Goal: Task Accomplishment & Management: Manage account settings

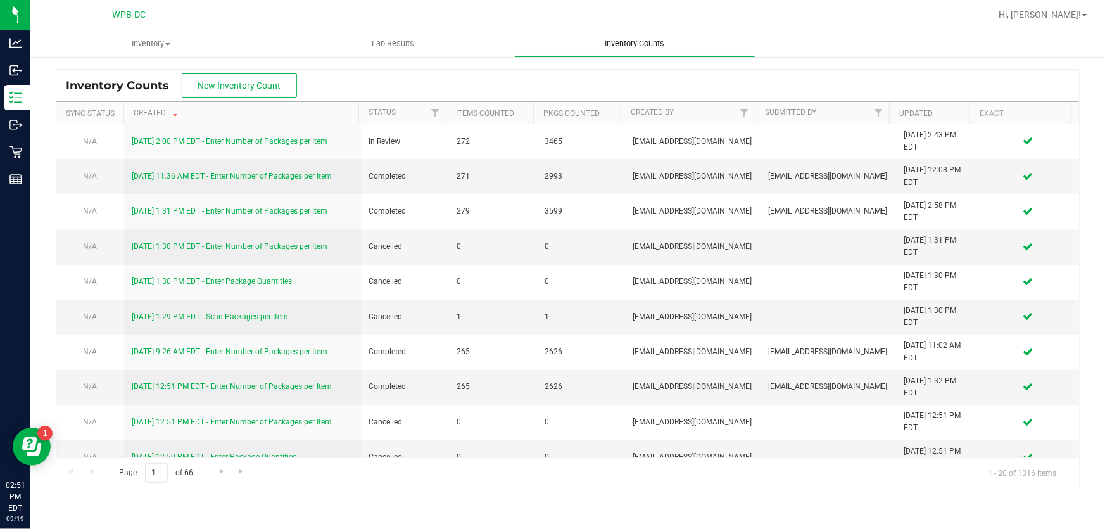
click at [647, 42] on span "Inventory Counts" at bounding box center [635, 43] width 94 height 11
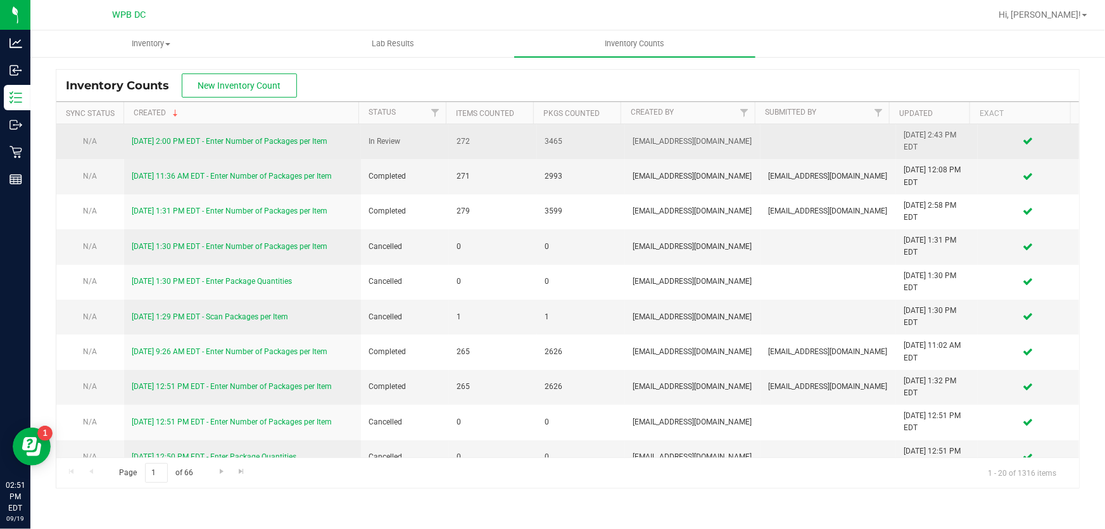
click at [319, 141] on link "[DATE] 2:00 PM EDT - Enter Number of Packages per Item" at bounding box center [230, 141] width 196 height 9
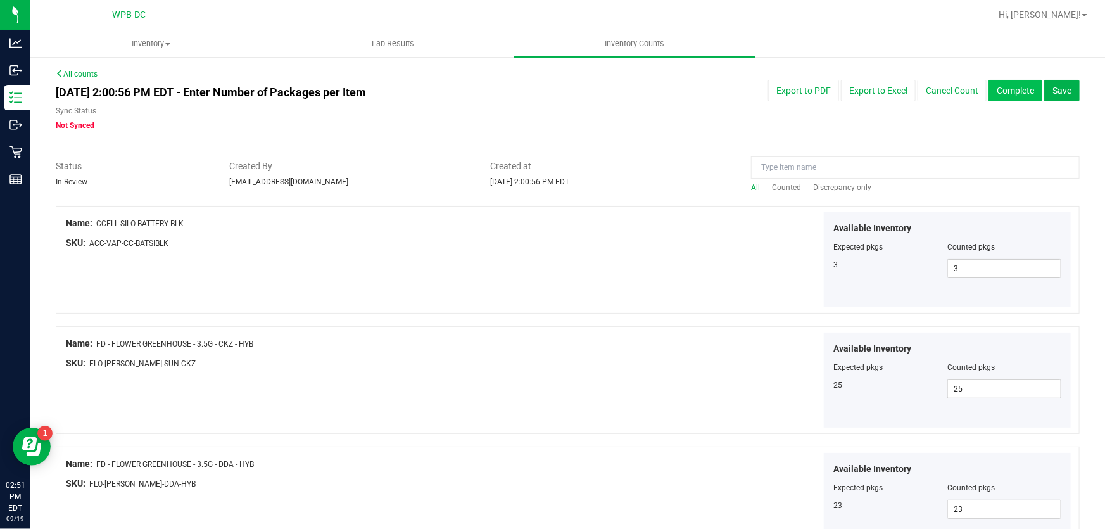
click at [1010, 87] on button "Complete" at bounding box center [1016, 91] width 54 height 22
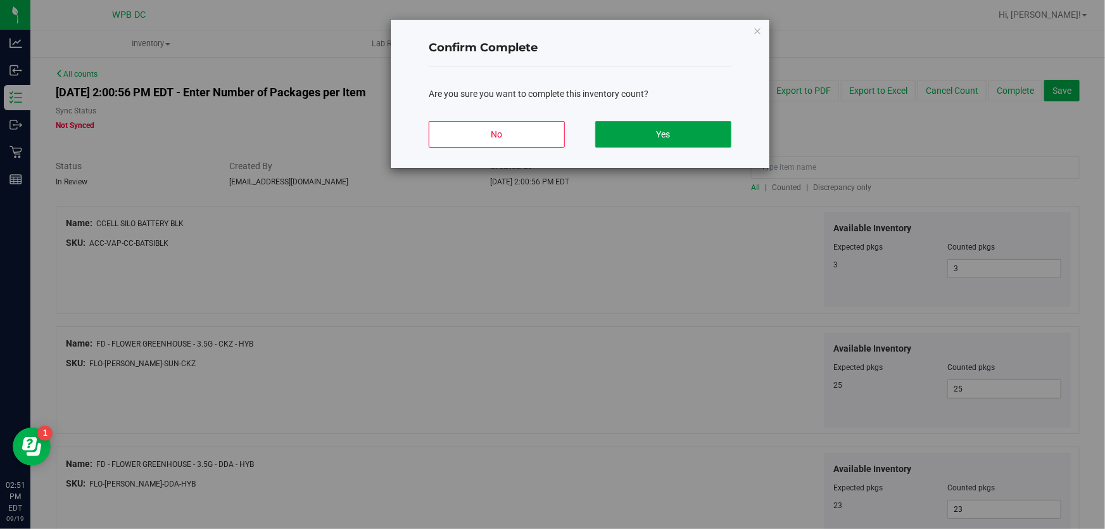
click at [671, 136] on button "Yes" at bounding box center [663, 134] width 136 height 27
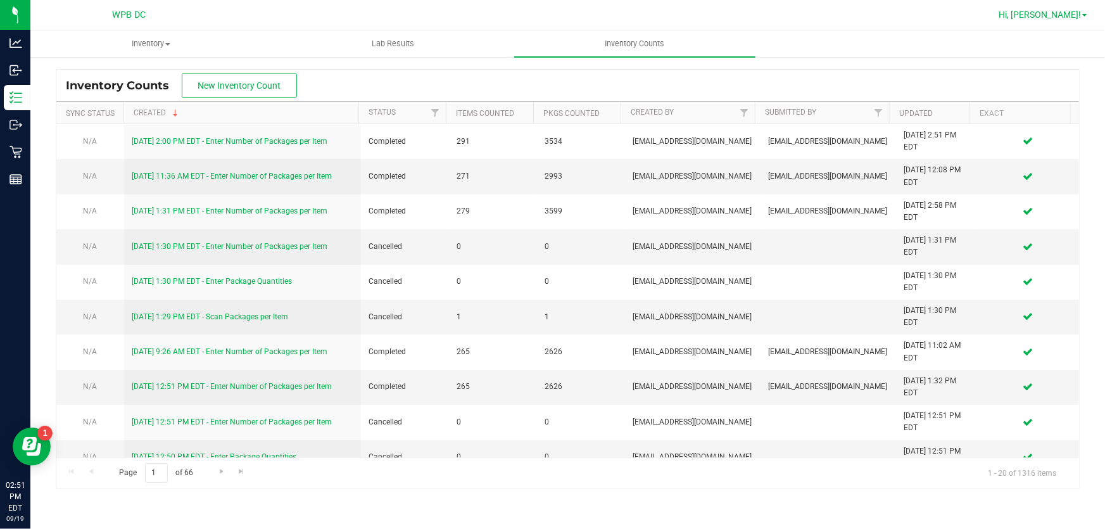
click at [1070, 18] on span "Hi, [PERSON_NAME]!" at bounding box center [1040, 15] width 82 height 10
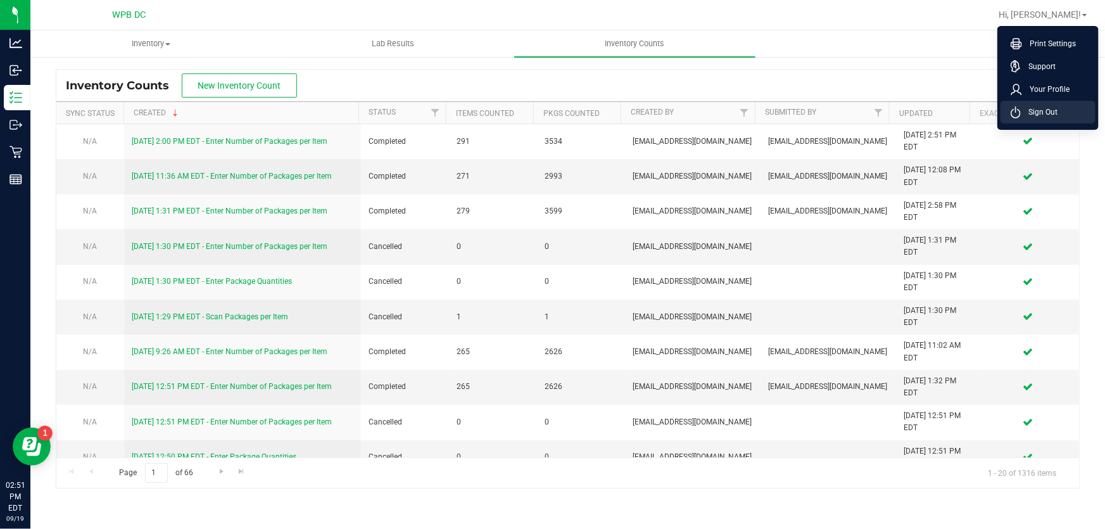
click at [1058, 108] on li "Sign Out" at bounding box center [1048, 112] width 95 height 23
